Goal: Task Accomplishment & Management: Complete application form

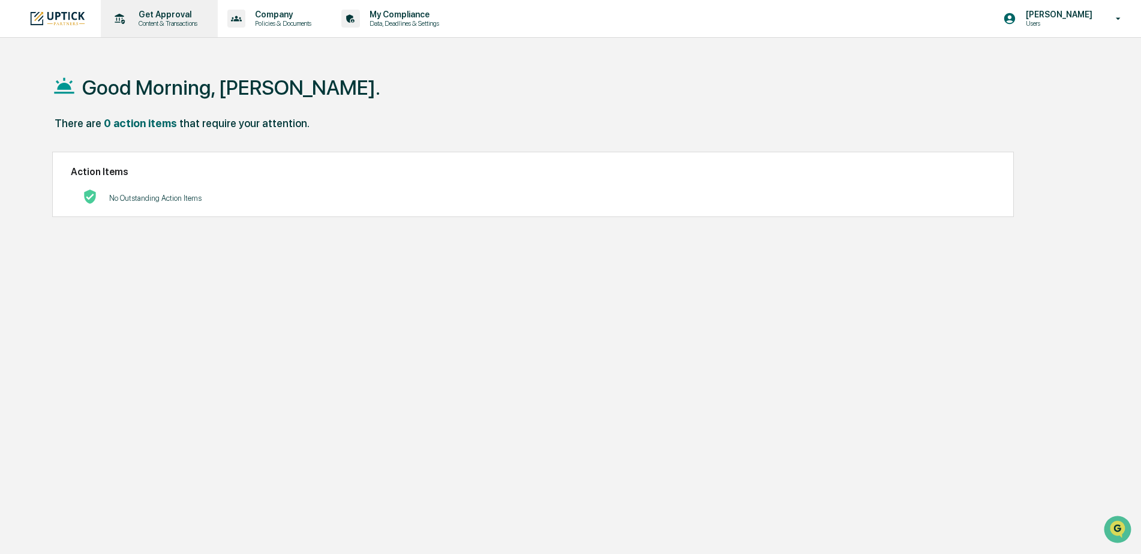
click at [174, 10] on p "Get Approval" at bounding box center [166, 15] width 74 height 10
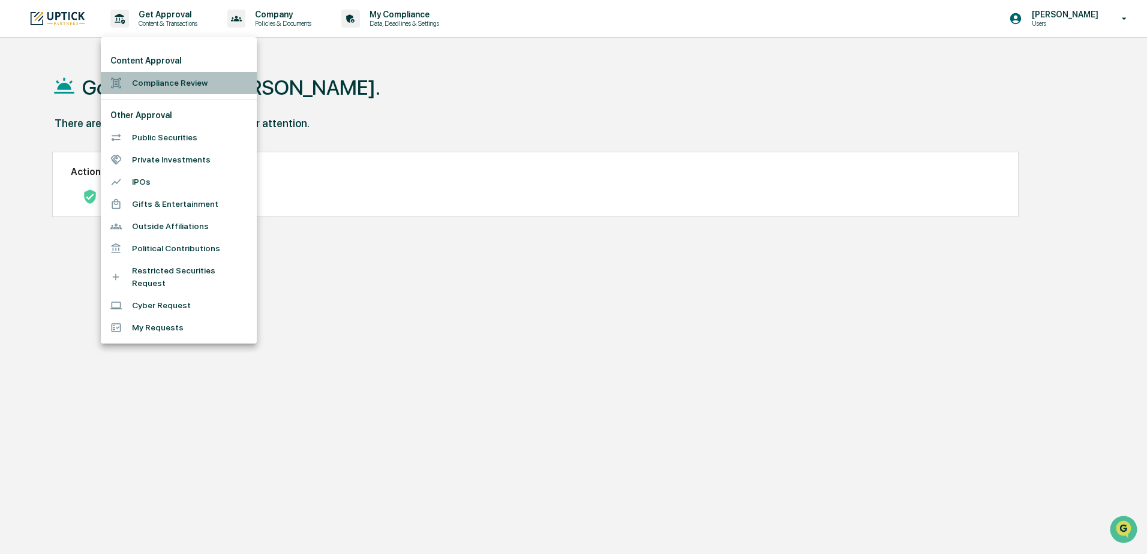
click at [161, 80] on li "Compliance Review" at bounding box center [179, 83] width 156 height 22
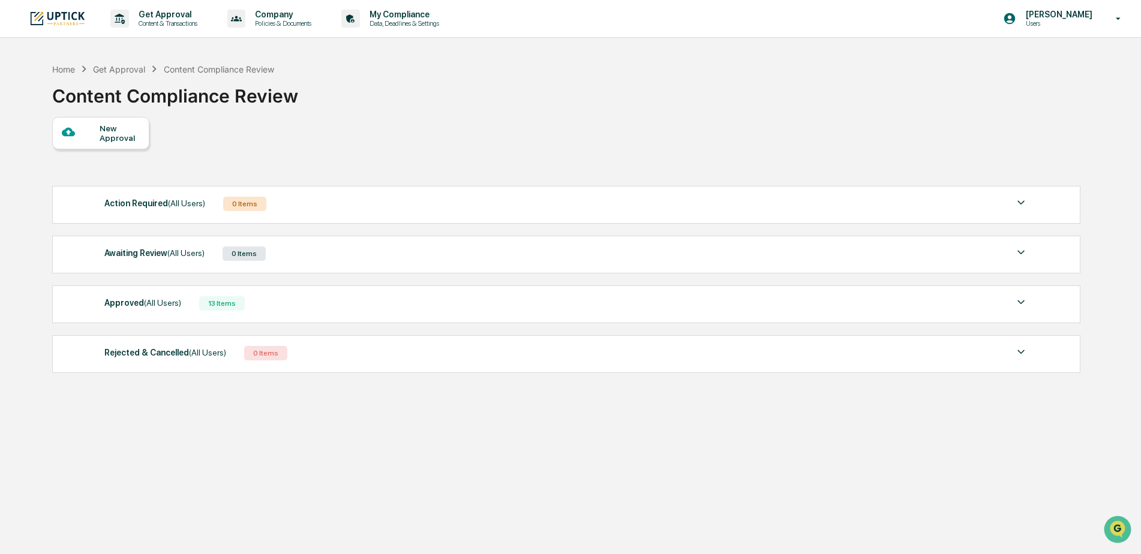
click at [121, 137] on div "New Approval" at bounding box center [120, 133] width 40 height 19
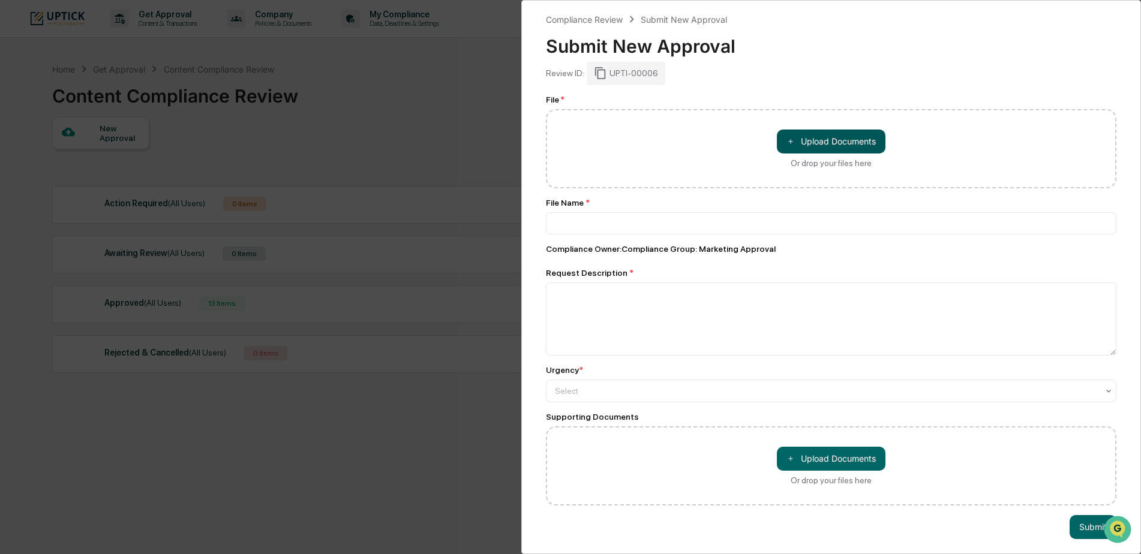
click at [809, 138] on button "＋ Upload Documents" at bounding box center [831, 142] width 109 height 24
type input "**********"
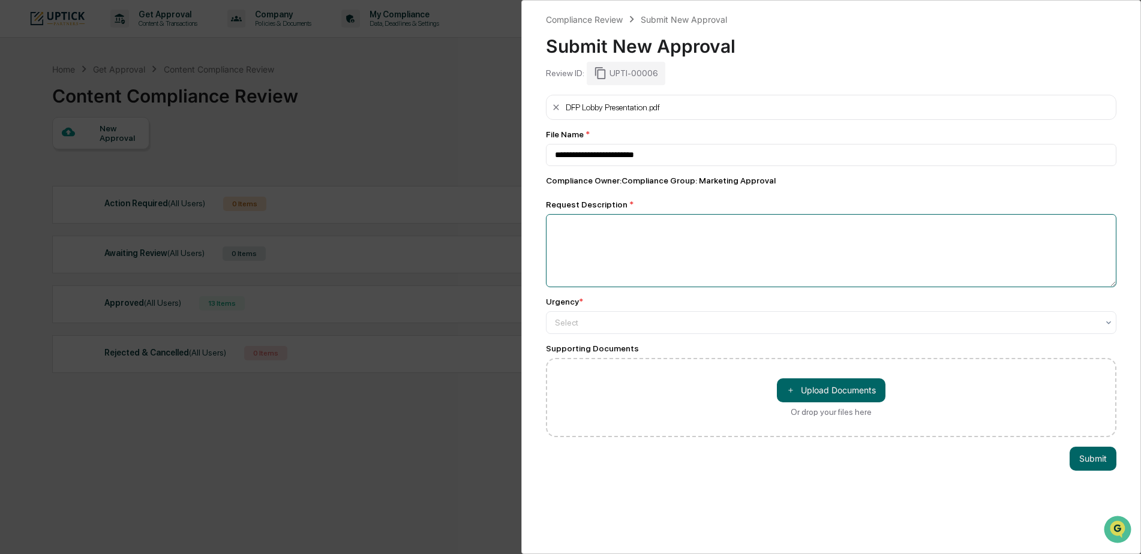
click at [664, 250] on textarea at bounding box center [831, 250] width 571 height 73
type textarea "**********"
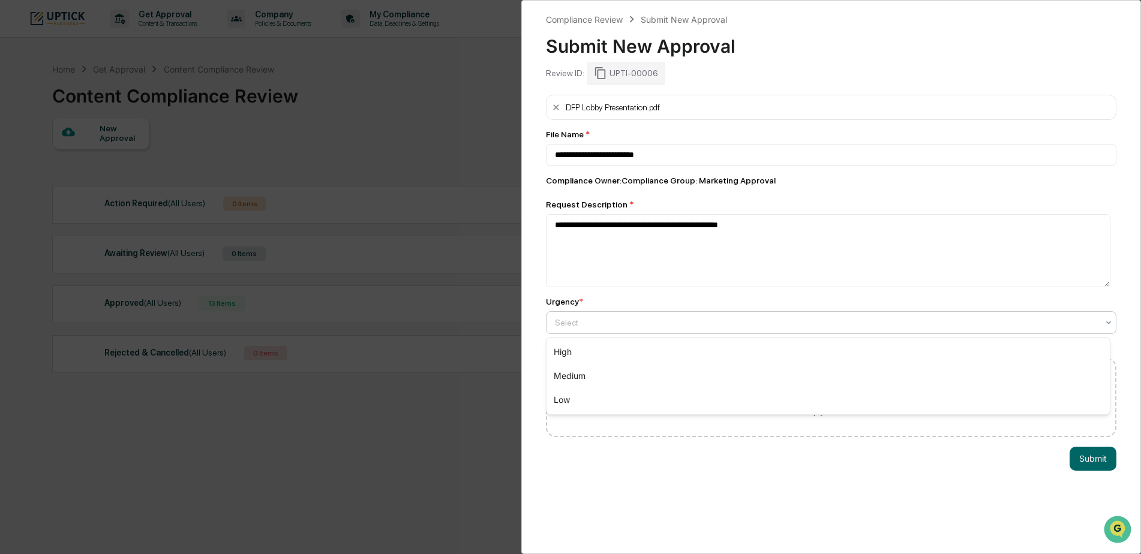
click at [680, 328] on div at bounding box center [826, 323] width 543 height 12
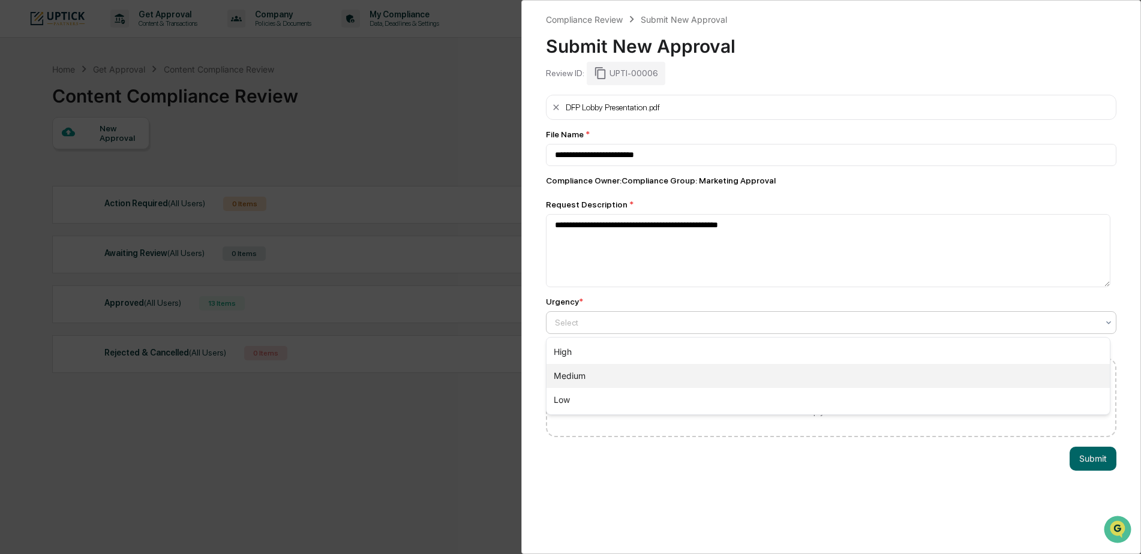
click at [637, 373] on div "Medium" at bounding box center [828, 376] width 563 height 24
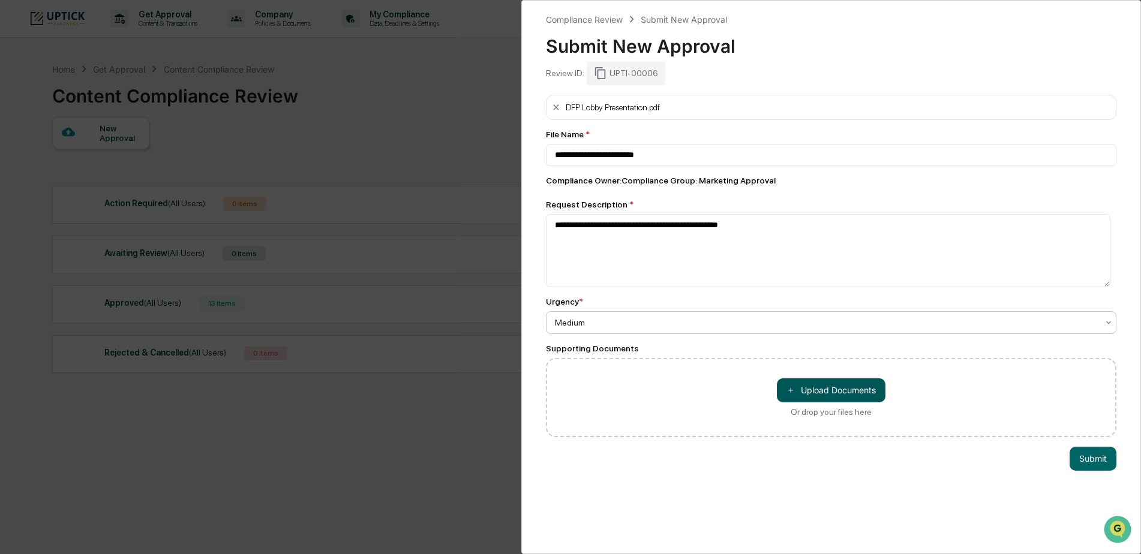
click at [844, 393] on button "＋ Upload Documents" at bounding box center [831, 391] width 109 height 24
click at [1084, 454] on button "Submit" at bounding box center [1093, 459] width 47 height 24
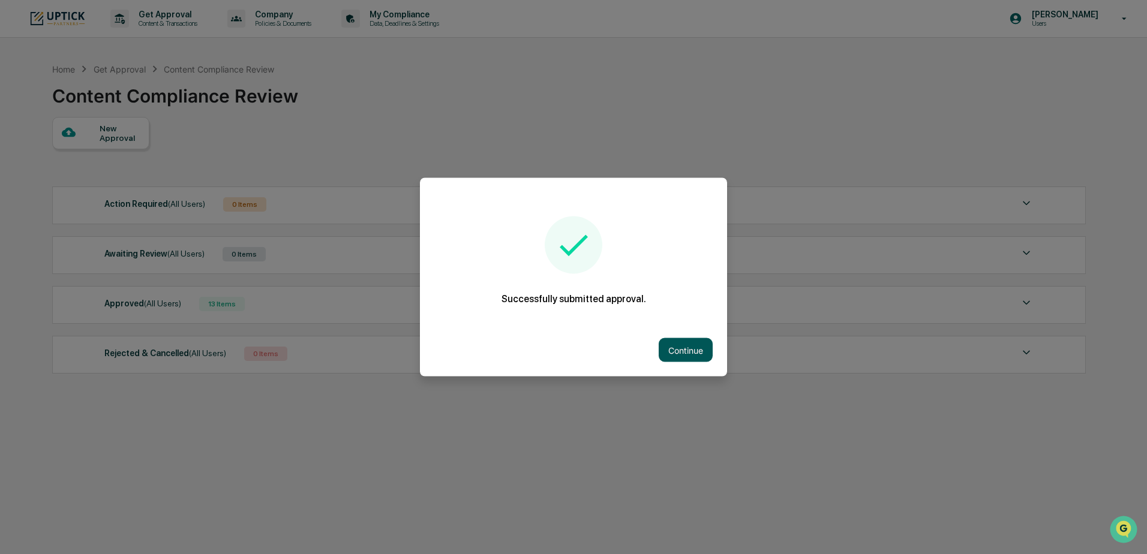
click at [686, 353] on button "Continue" at bounding box center [686, 350] width 54 height 24
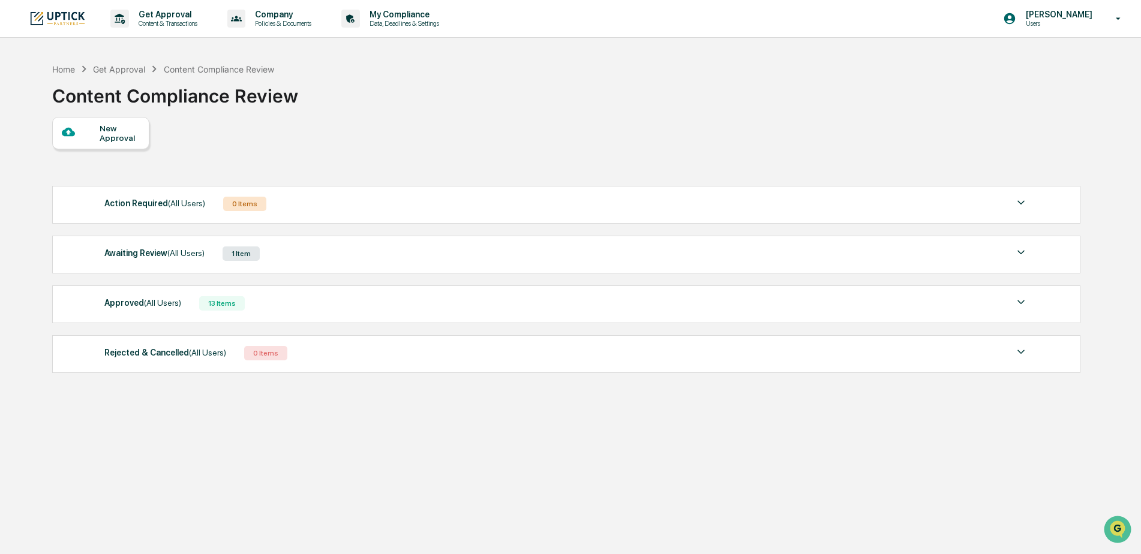
click at [363, 259] on div "Awaiting Review (All Users) 1 Item" at bounding box center [566, 253] width 925 height 17
